Goal: Book appointment/travel/reservation

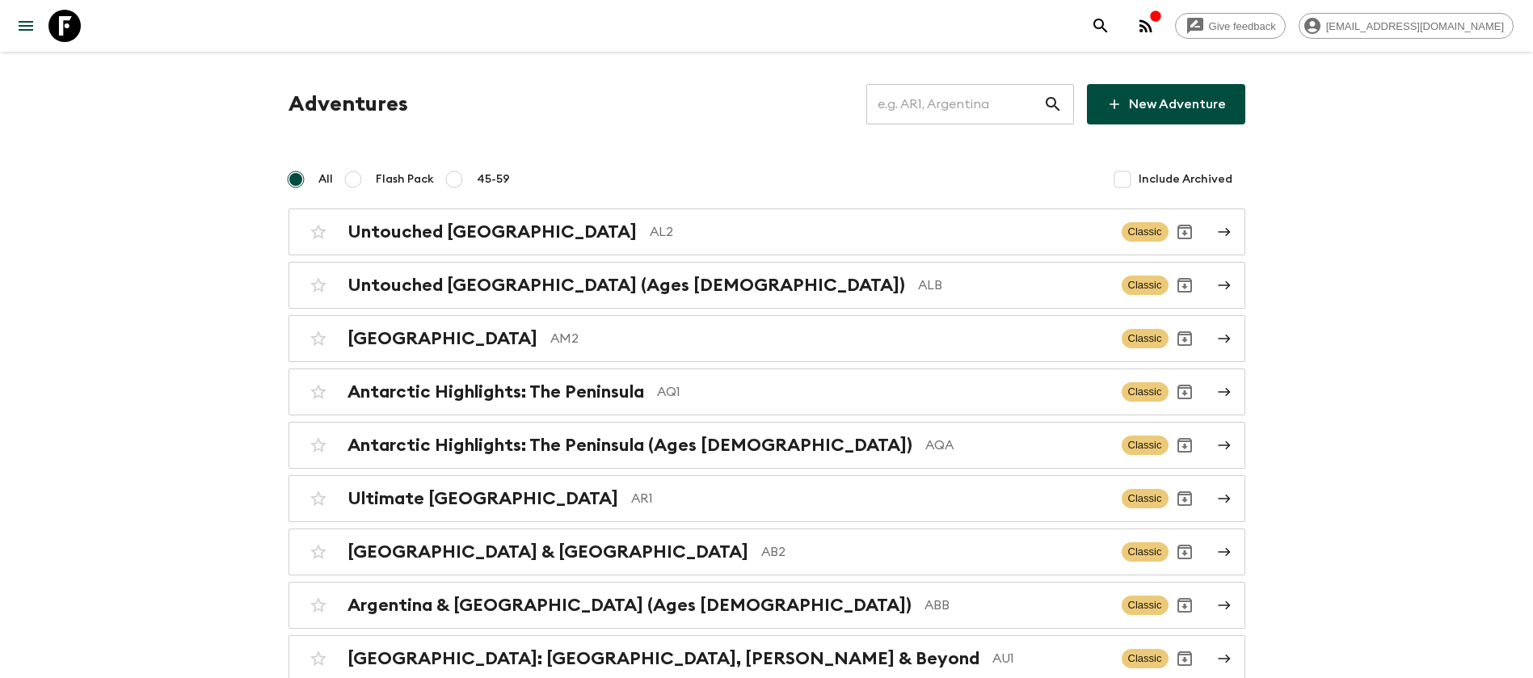
click at [963, 87] on input "text" at bounding box center [954, 104] width 177 height 45
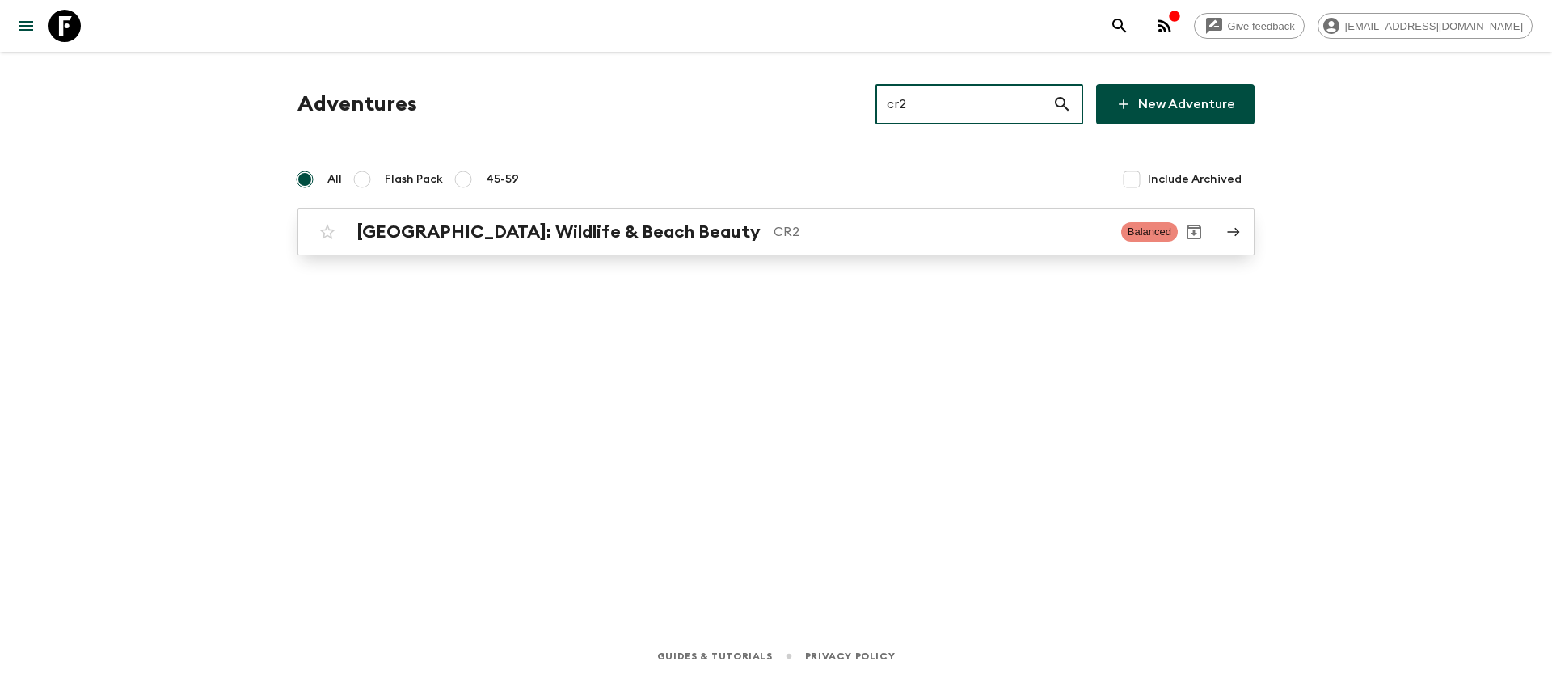
type input "cr2"
click at [642, 224] on h2 "[GEOGRAPHIC_DATA]: Wildlife & Beach Beauty" at bounding box center [558, 231] width 404 height 21
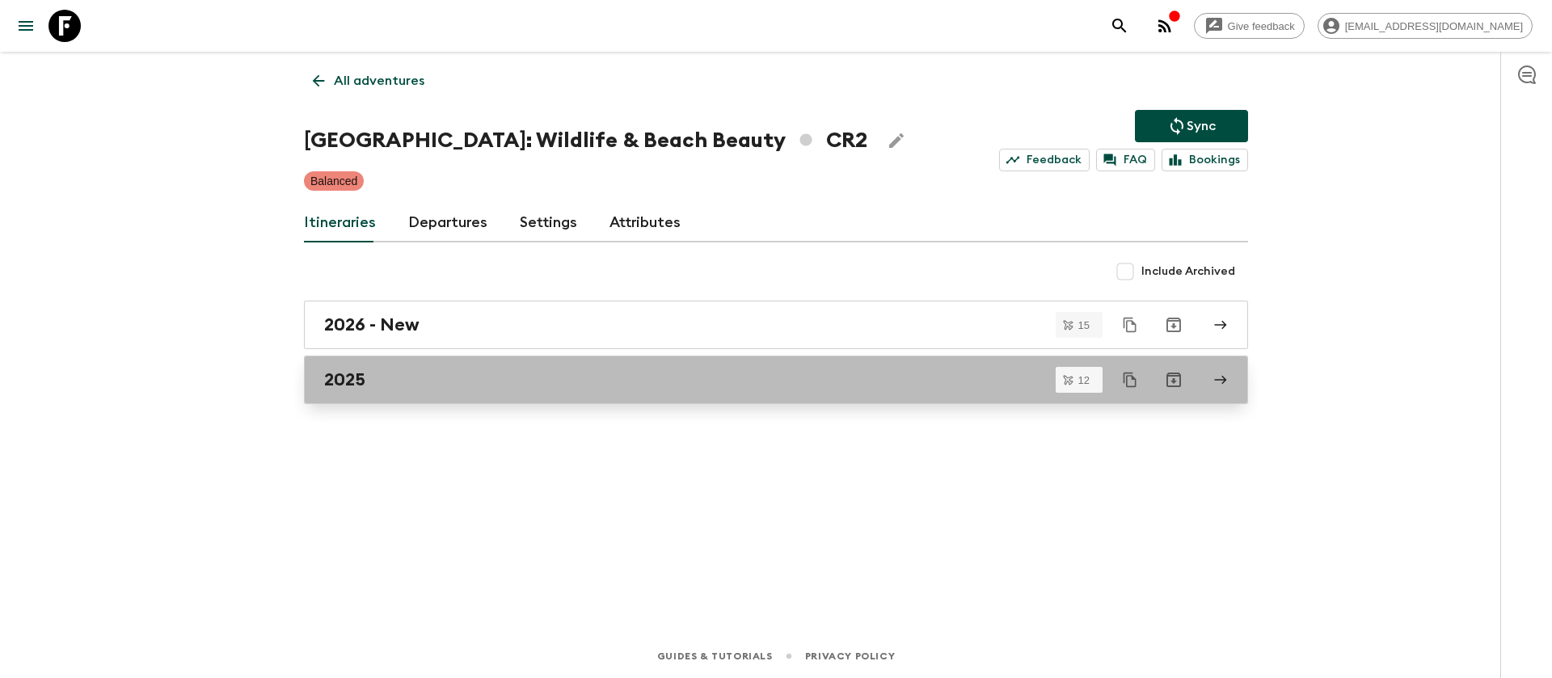
click at [342, 371] on h2 "2025" at bounding box center [344, 379] width 41 height 21
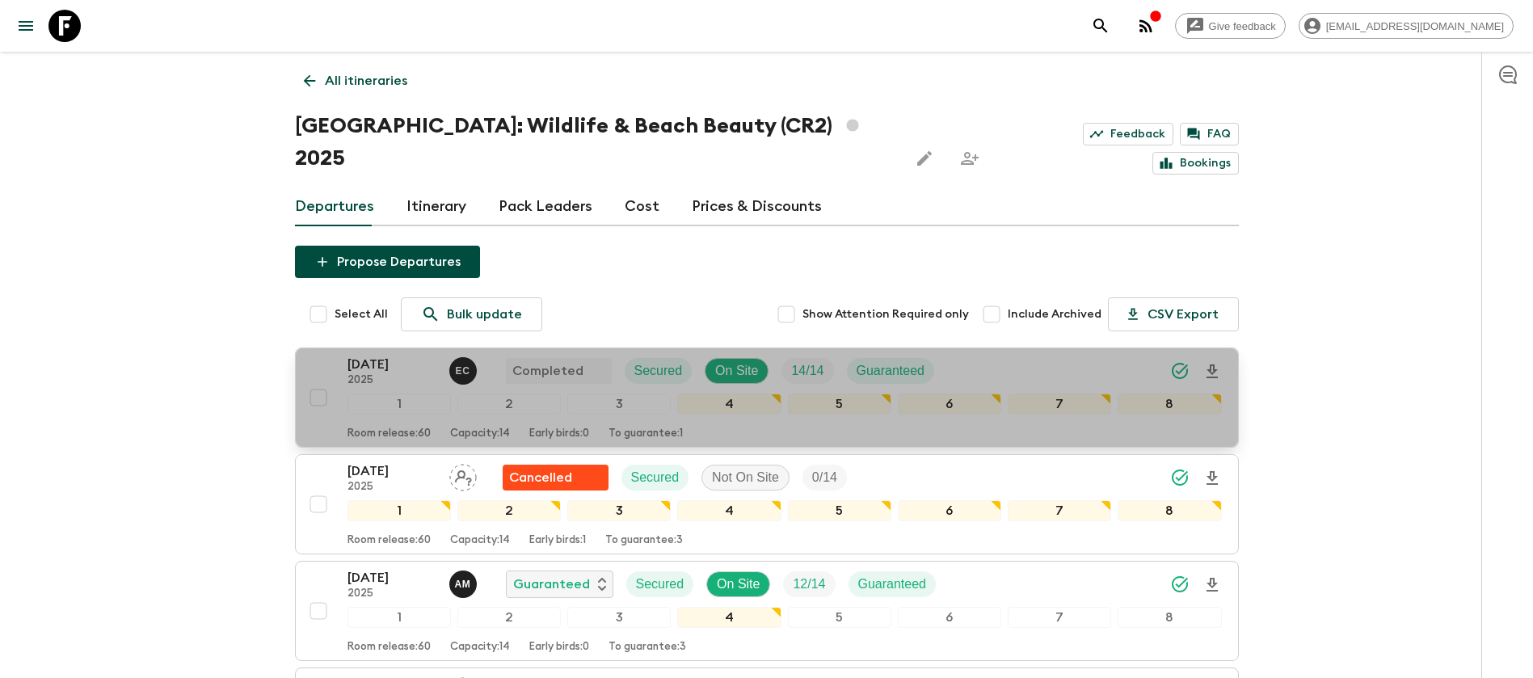
click at [394, 355] on p "[DATE]" at bounding box center [392, 364] width 89 height 19
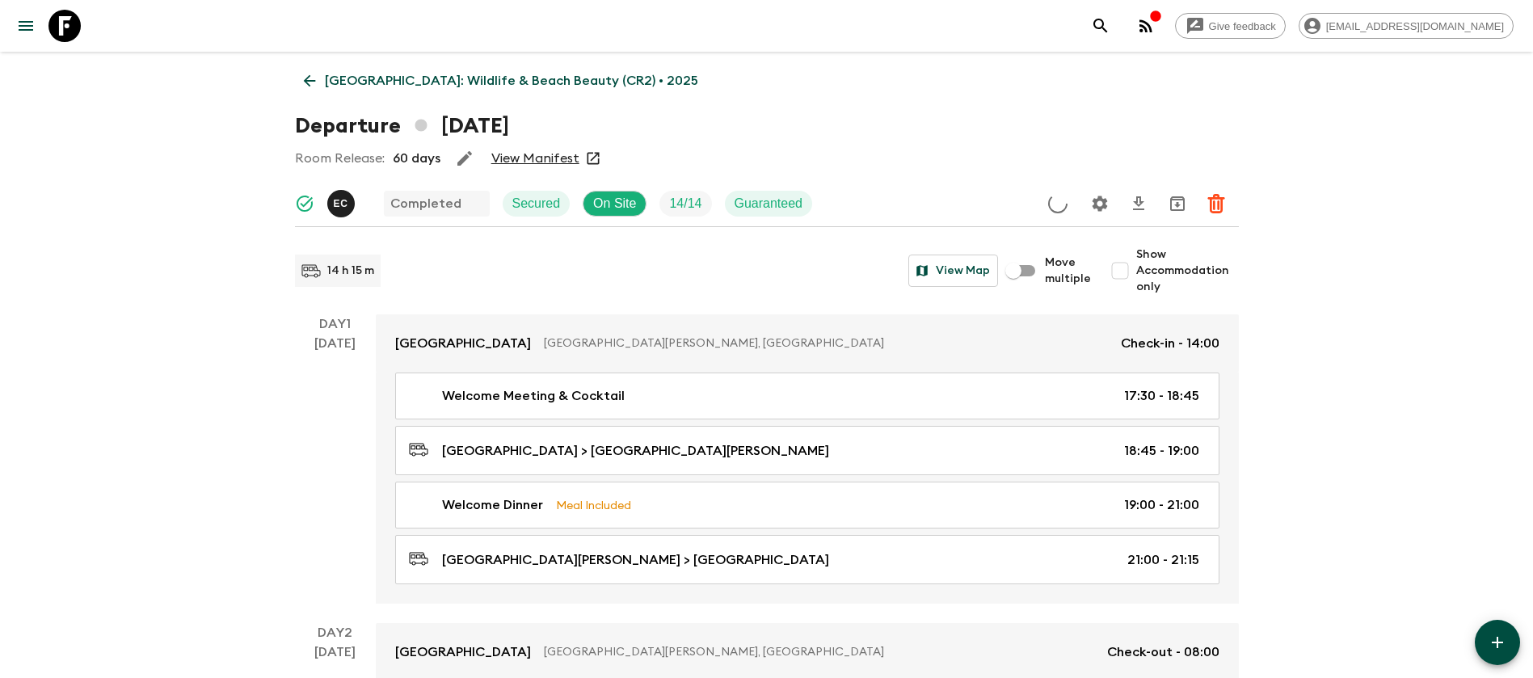
click at [519, 161] on link "View Manifest" at bounding box center [535, 158] width 88 height 16
